Goal: Information Seeking & Learning: Learn about a topic

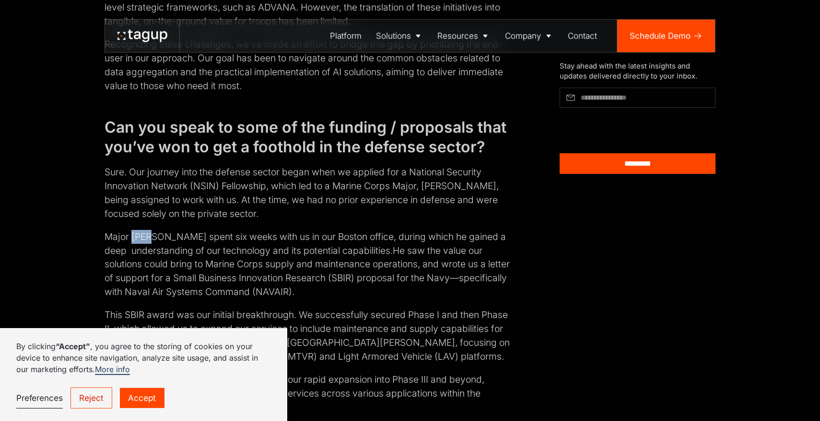
scroll to position [1264, 0]
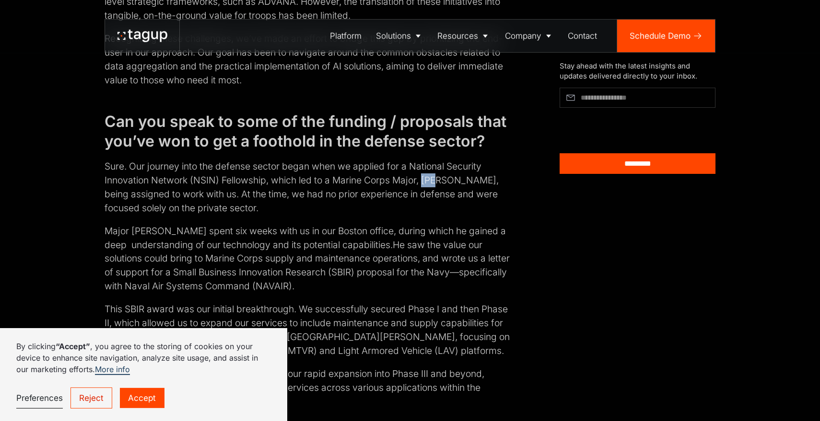
drag, startPoint x: 426, startPoint y: 181, endPoint x: 443, endPoint y: 179, distance: 16.4
click at [443, 179] on p "Sure. Our journey into the defense sector began when we applied for a National …" at bounding box center [308, 187] width 406 height 55
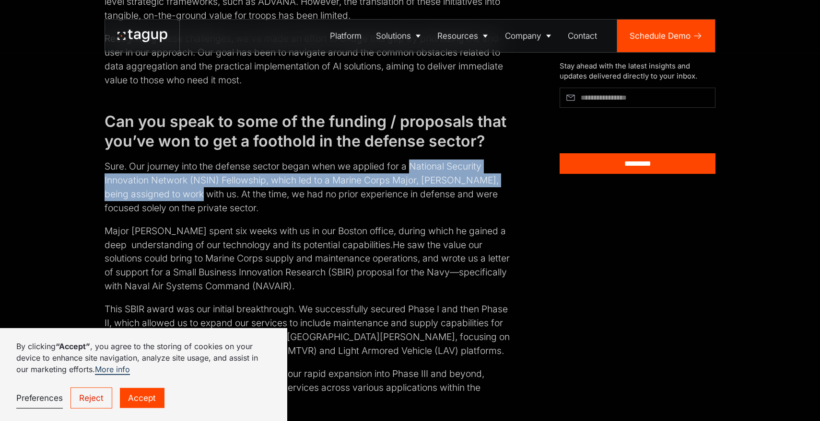
drag, startPoint x: 410, startPoint y: 167, endPoint x: 190, endPoint y: 192, distance: 221.0
click at [192, 192] on p "Sure. Our journey into the defense sector began when we applied for a National …" at bounding box center [308, 187] width 406 height 55
click at [183, 178] on p "Sure. Our journey into the defense sector began when we applied for a National …" at bounding box center [308, 187] width 406 height 55
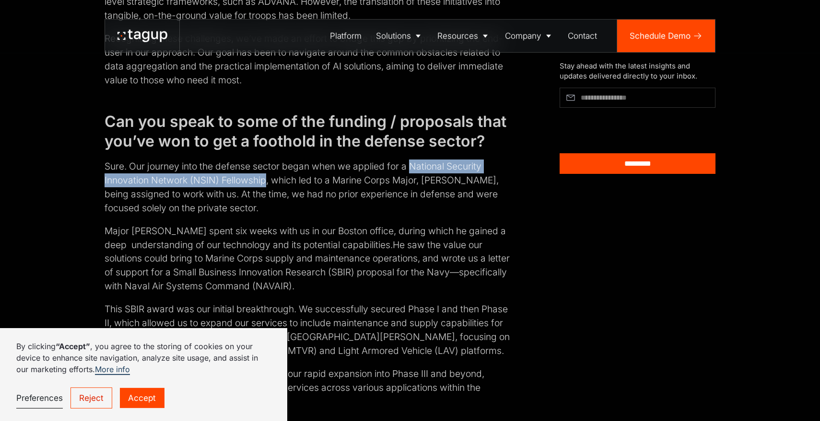
drag, startPoint x: 413, startPoint y: 166, endPoint x: 267, endPoint y: 179, distance: 146.4
click at [267, 179] on p "Sure. Our journey into the defense sector began when we applied for a National …" at bounding box center [308, 187] width 406 height 55
copy p "National Security Innovation Network (NSIN) Fellowship"
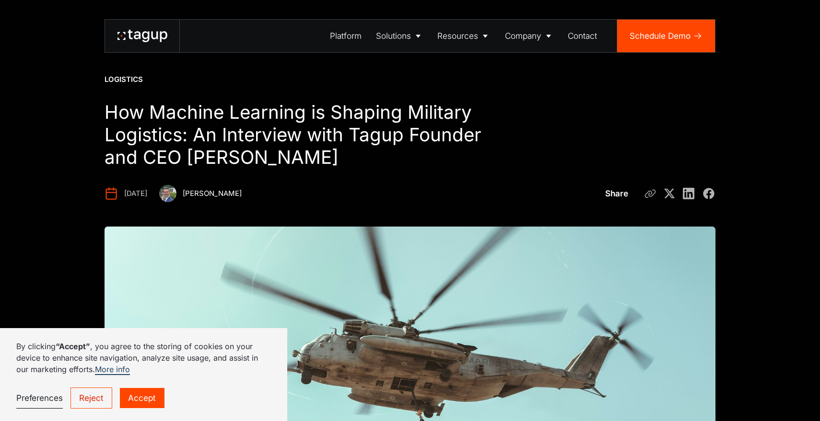
scroll to position [20, 0]
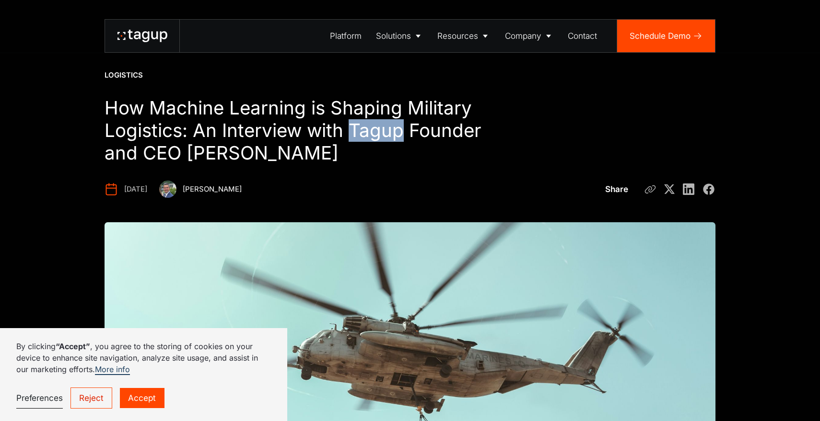
drag, startPoint x: 354, startPoint y: 125, endPoint x: 399, endPoint y: 133, distance: 46.3
click at [399, 133] on h1 "How Machine Learning is Shaping Military Logistics: An Interview with Tagup Fou…" at bounding box center [308, 131] width 407 height 68
copy h1 "Tagup"
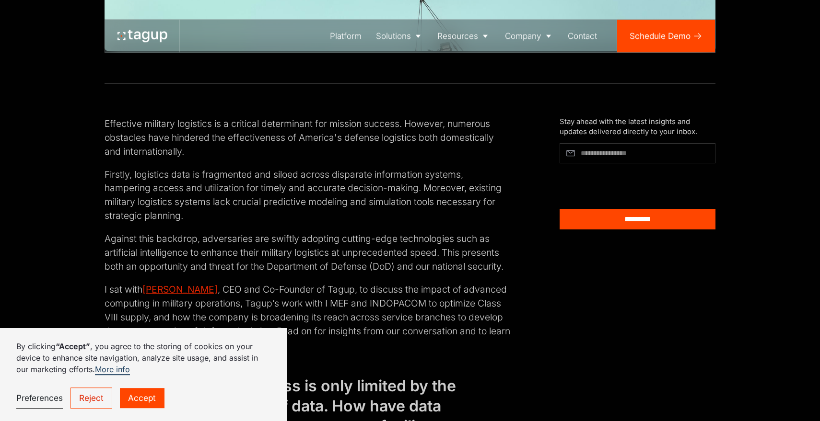
scroll to position [1285, 0]
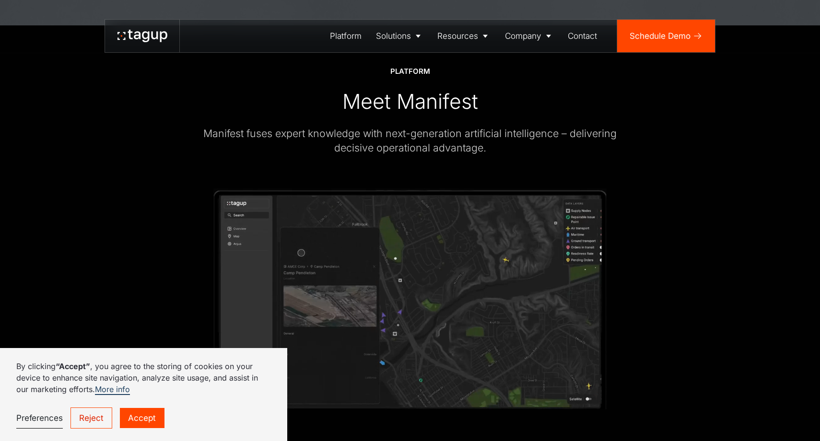
scroll to position [1528, 0]
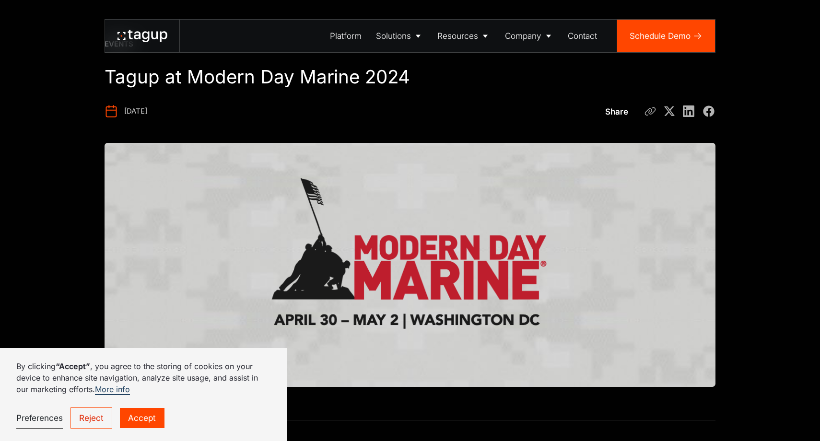
scroll to position [24, 0]
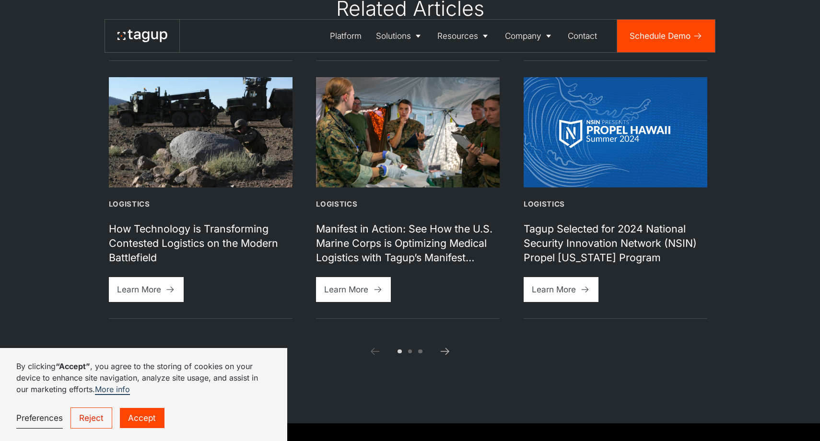
scroll to position [1523, 0]
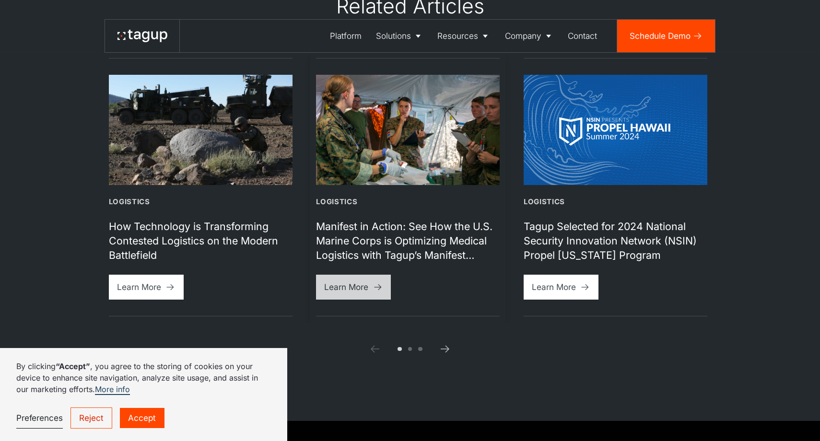
click at [352, 283] on div "Learn More" at bounding box center [346, 287] width 44 height 12
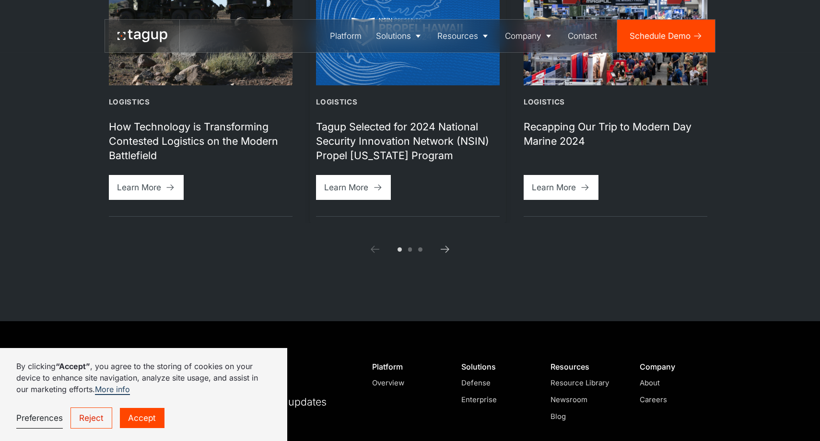
scroll to position [2004, 0]
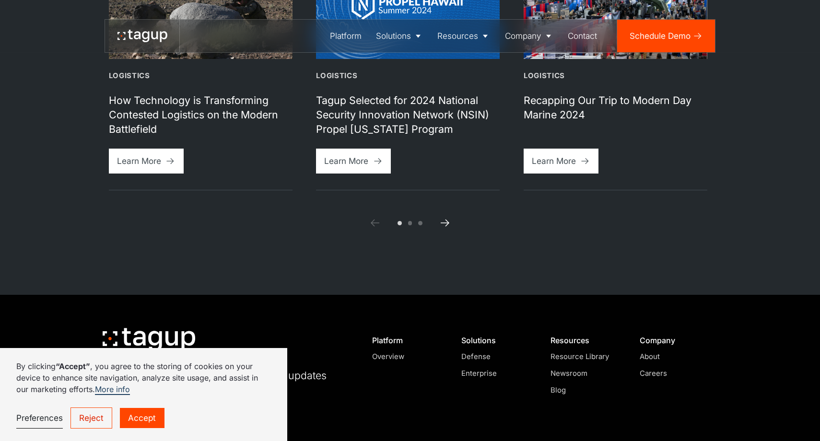
click at [450, 224] on icon "Next slide" at bounding box center [445, 223] width 12 height 12
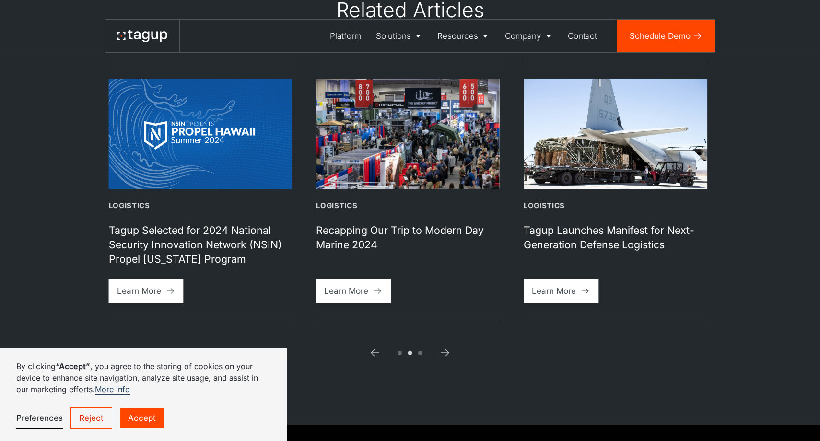
scroll to position [1874, 0]
click at [448, 354] on icon "Next slide" at bounding box center [445, 354] width 12 height 12
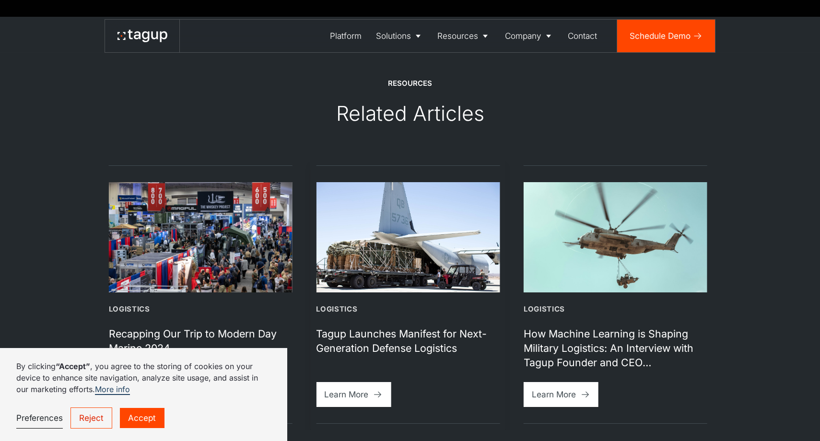
scroll to position [1603, 0]
